Goal: Transaction & Acquisition: Purchase product/service

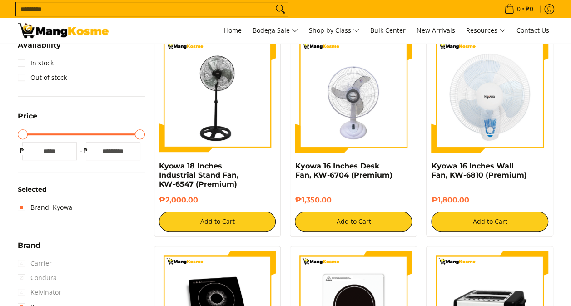
scroll to position [182, 0]
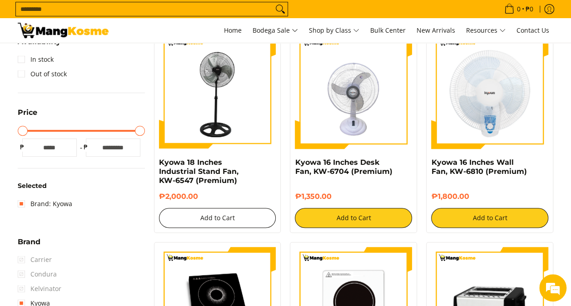
click at [205, 214] on button "Add to Cart" at bounding box center [217, 218] width 117 height 20
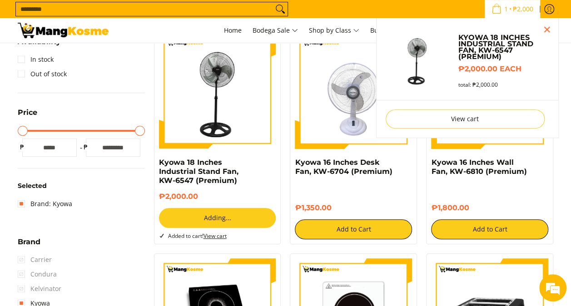
scroll to position [157, 0]
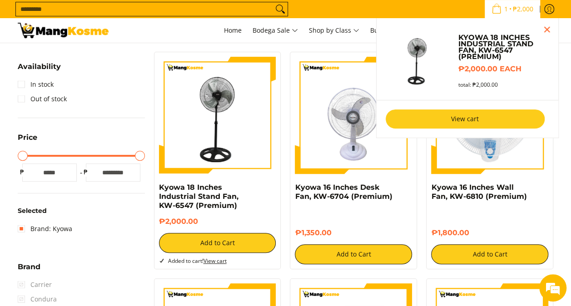
click at [485, 116] on link "View cart" at bounding box center [465, 118] width 159 height 19
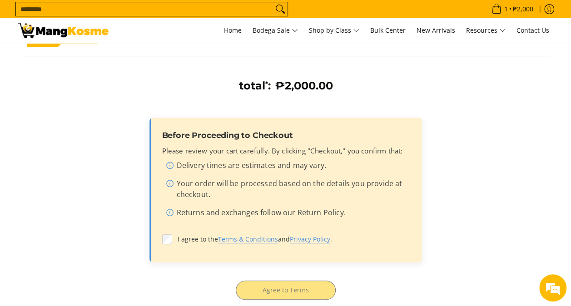
scroll to position [273, 0]
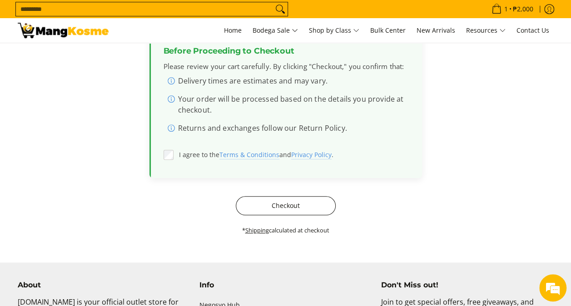
click at [276, 202] on button "Checkout" at bounding box center [286, 205] width 100 height 19
